Goal: Task Accomplishment & Management: Use online tool/utility

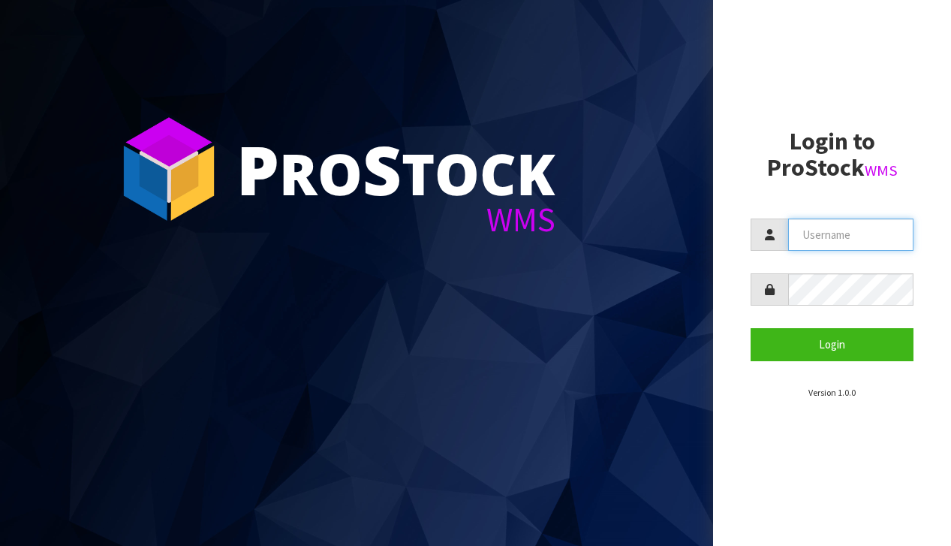
type input "[EMAIL_ADDRESS][DOMAIN_NAME]"
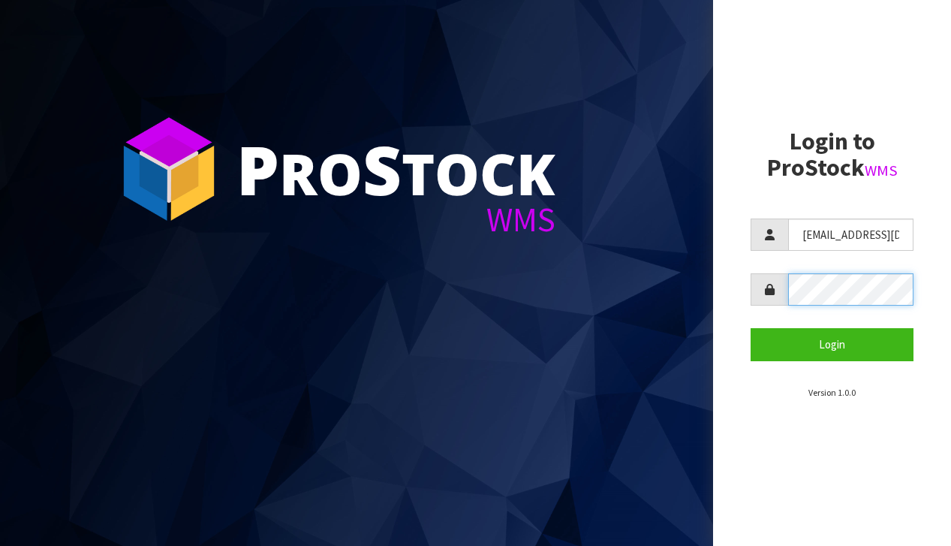
click at [832, 344] on button "Login" at bounding box center [832, 344] width 163 height 32
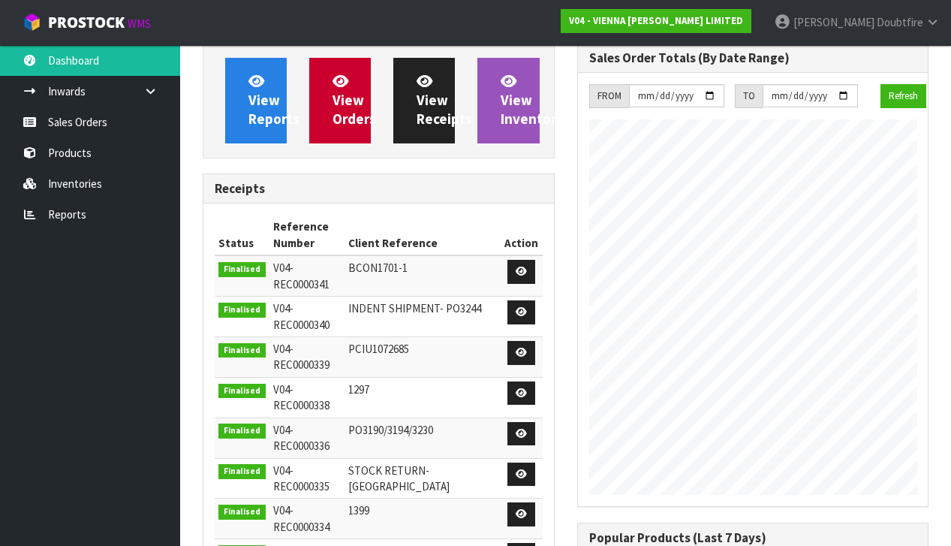
scroll to position [1017, 374]
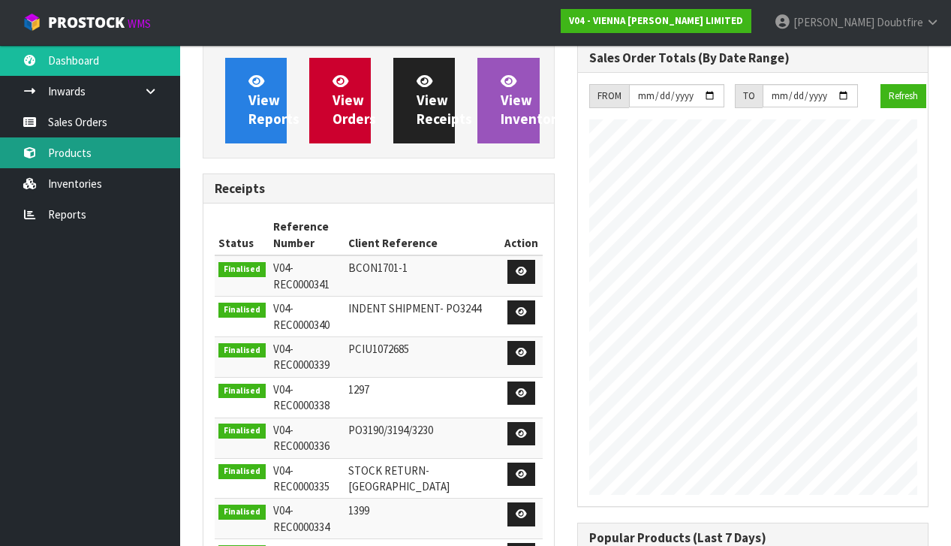
click at [71, 157] on link "Products" at bounding box center [90, 152] width 180 height 31
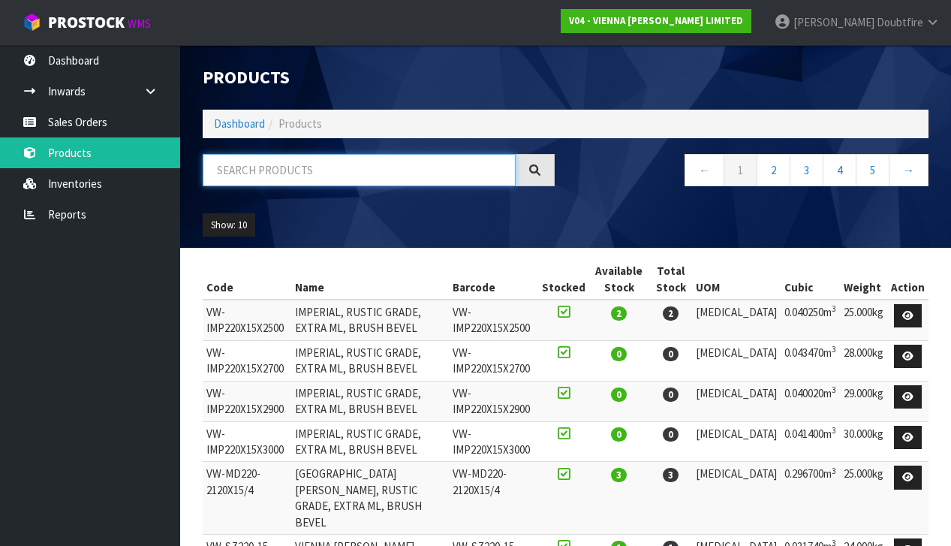
click at [243, 181] on input "text" at bounding box center [359, 170] width 313 height 32
type input "GOL"
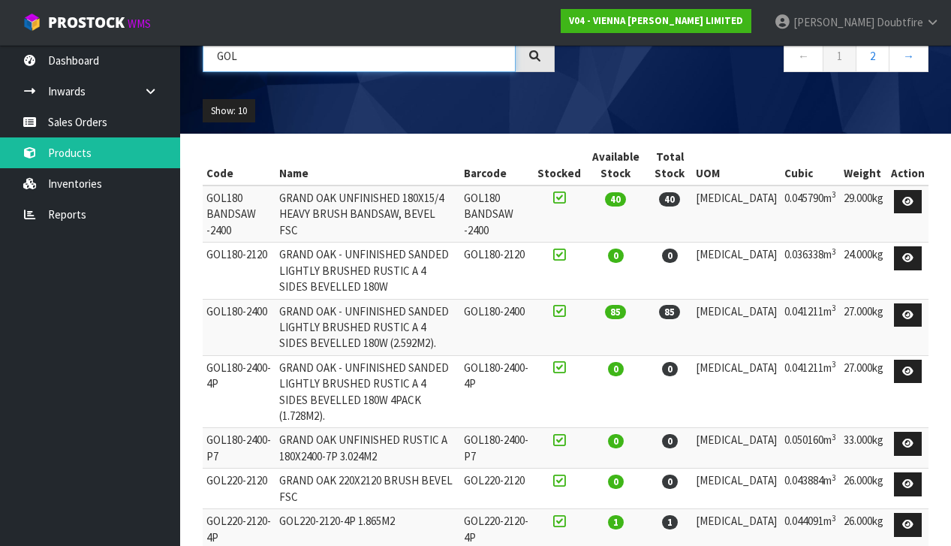
scroll to position [115, 0]
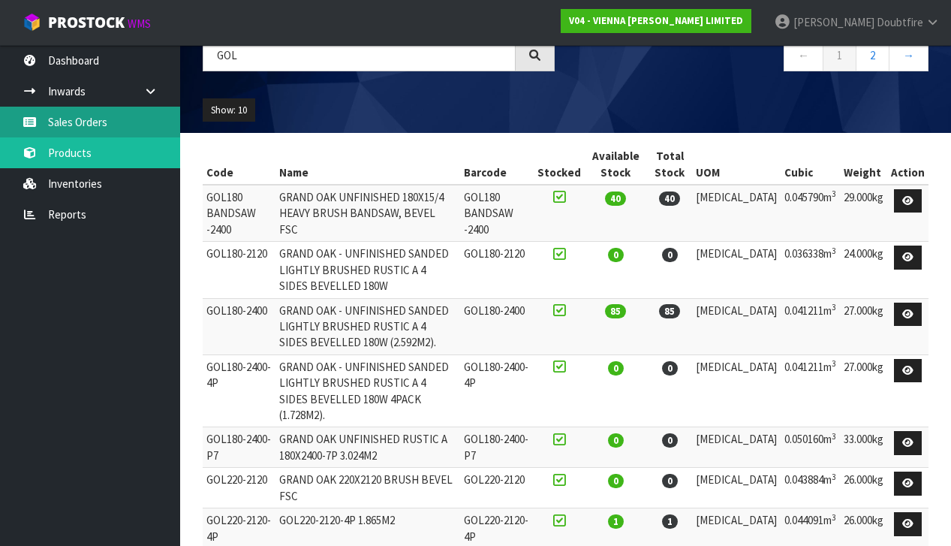
click at [92, 133] on link "Sales Orders" at bounding box center [90, 122] width 180 height 31
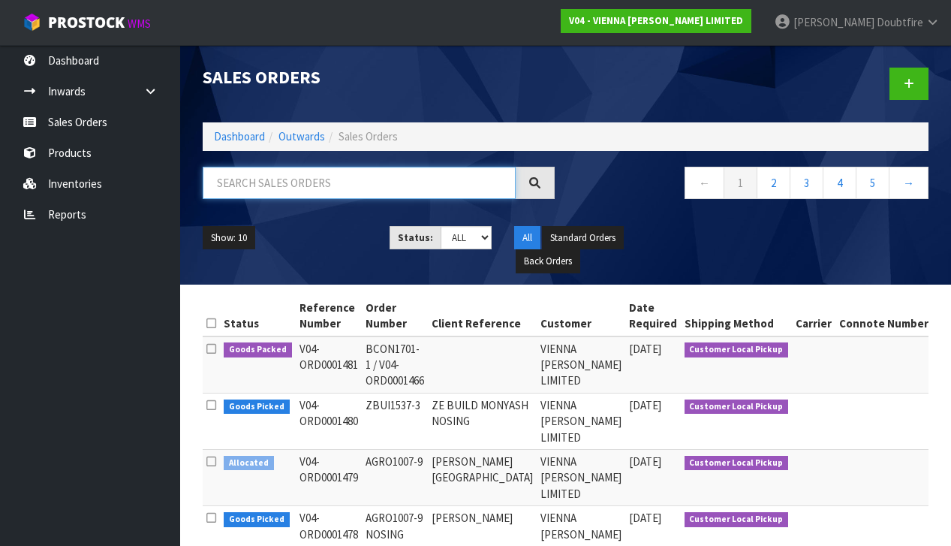
click at [229, 179] on input "text" at bounding box center [359, 183] width 313 height 32
type input "IRIS"
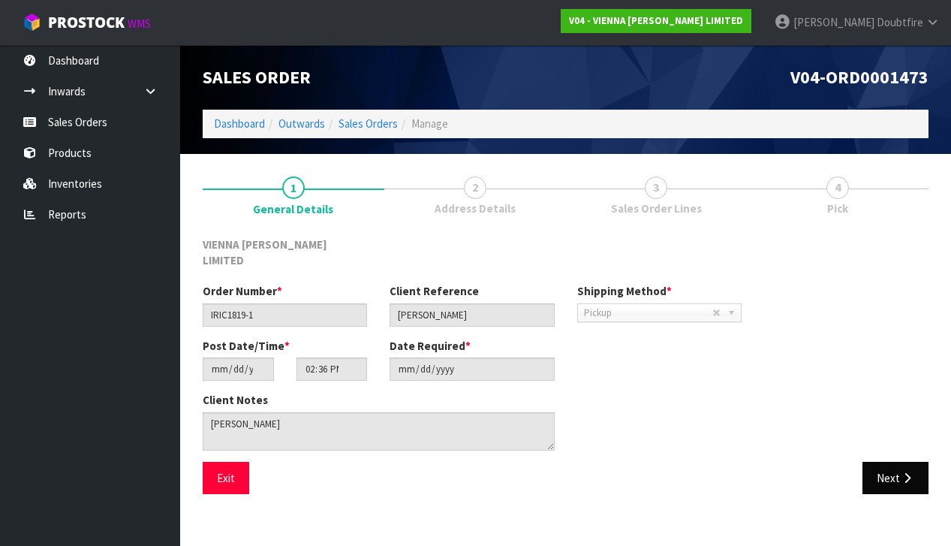
click at [904, 472] on icon "button" at bounding box center [907, 477] width 14 height 11
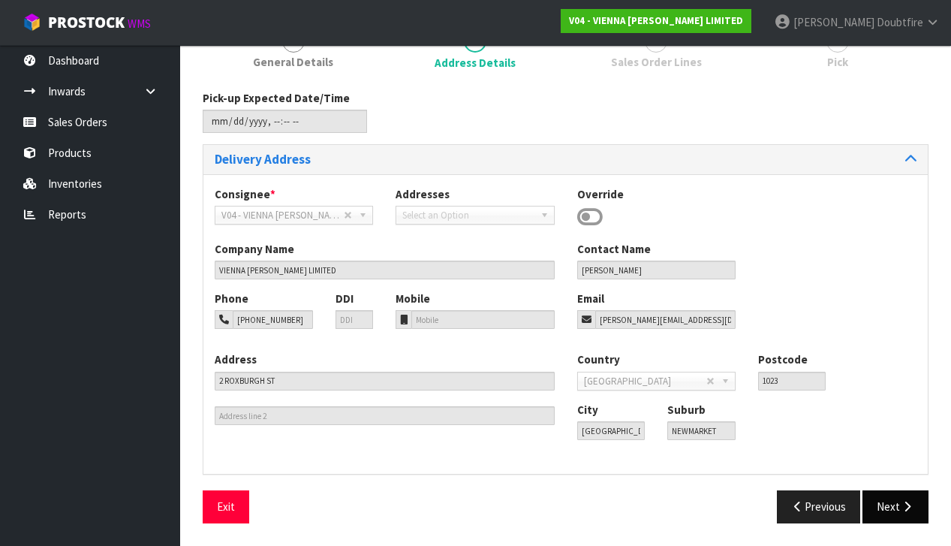
scroll to position [143, 0]
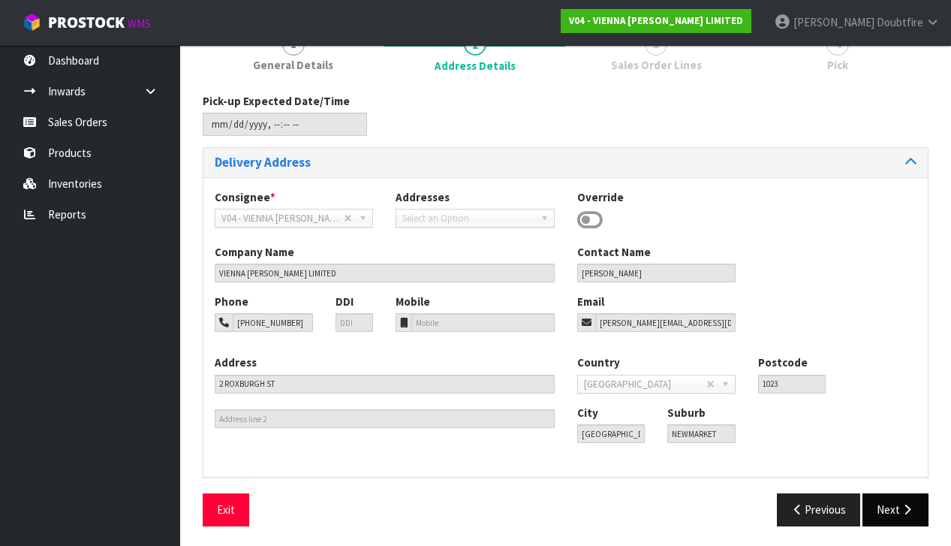
click at [887, 504] on button "Next" at bounding box center [896, 509] width 66 height 32
